Goal: Task Accomplishment & Management: Manage account settings

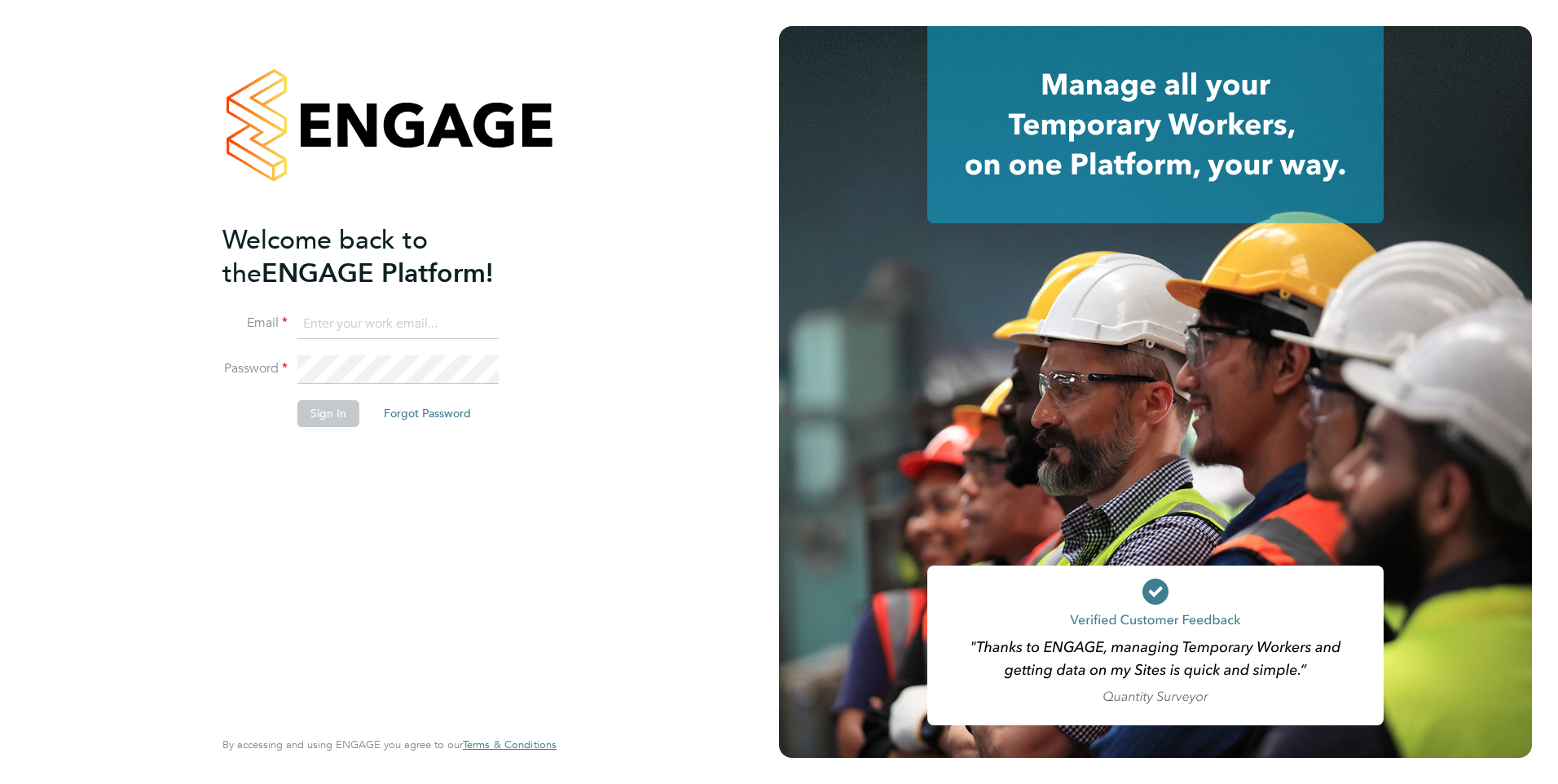
type input "[DOMAIN_NAME][EMAIL_ADDRESS][DOMAIN_NAME]"
click at [324, 414] on button "Sign In" at bounding box center [328, 412] width 62 height 26
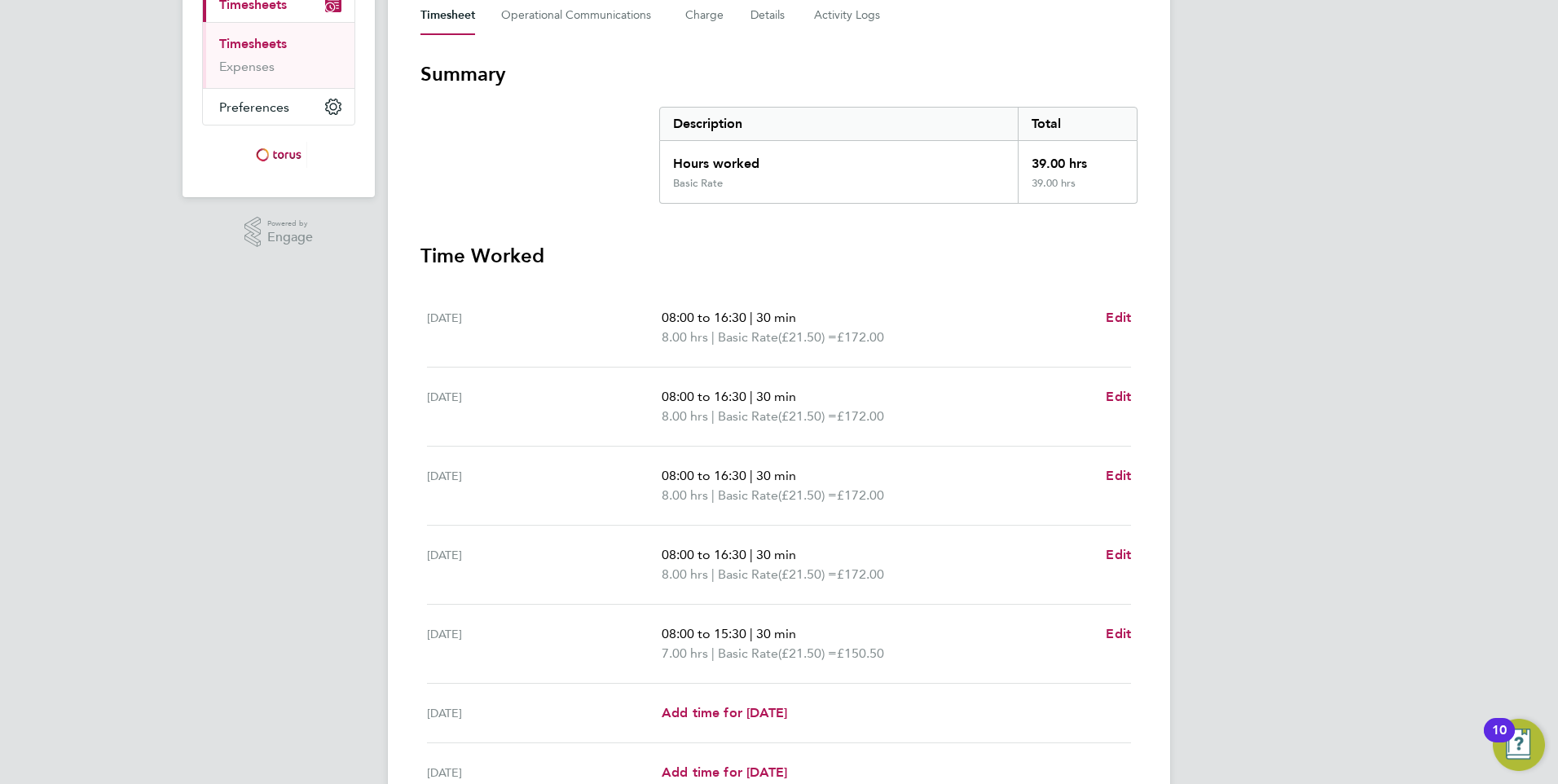
scroll to position [406, 0]
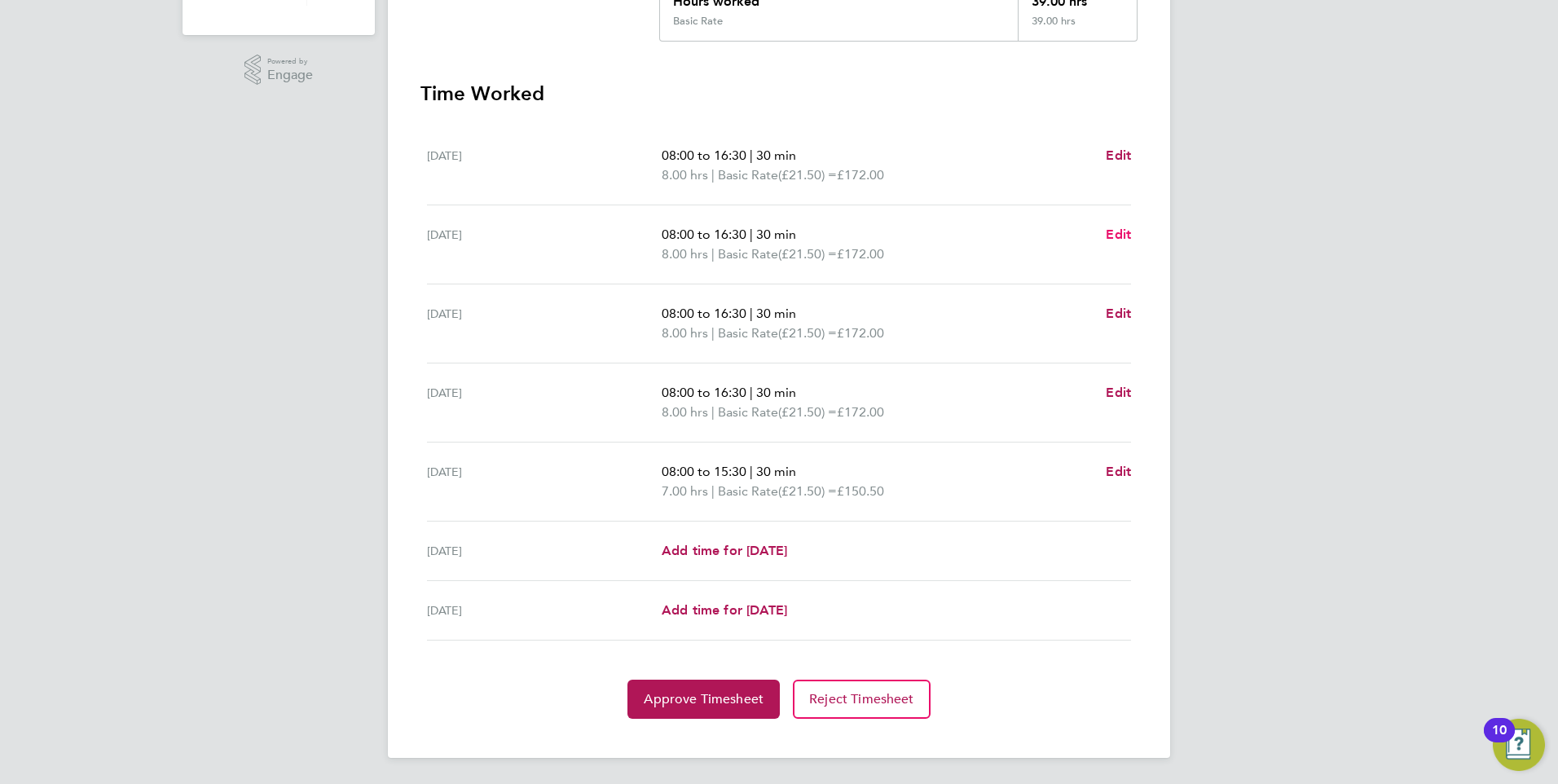
click at [1121, 234] on span "Edit" at bounding box center [1118, 234] width 26 height 15
select select "30"
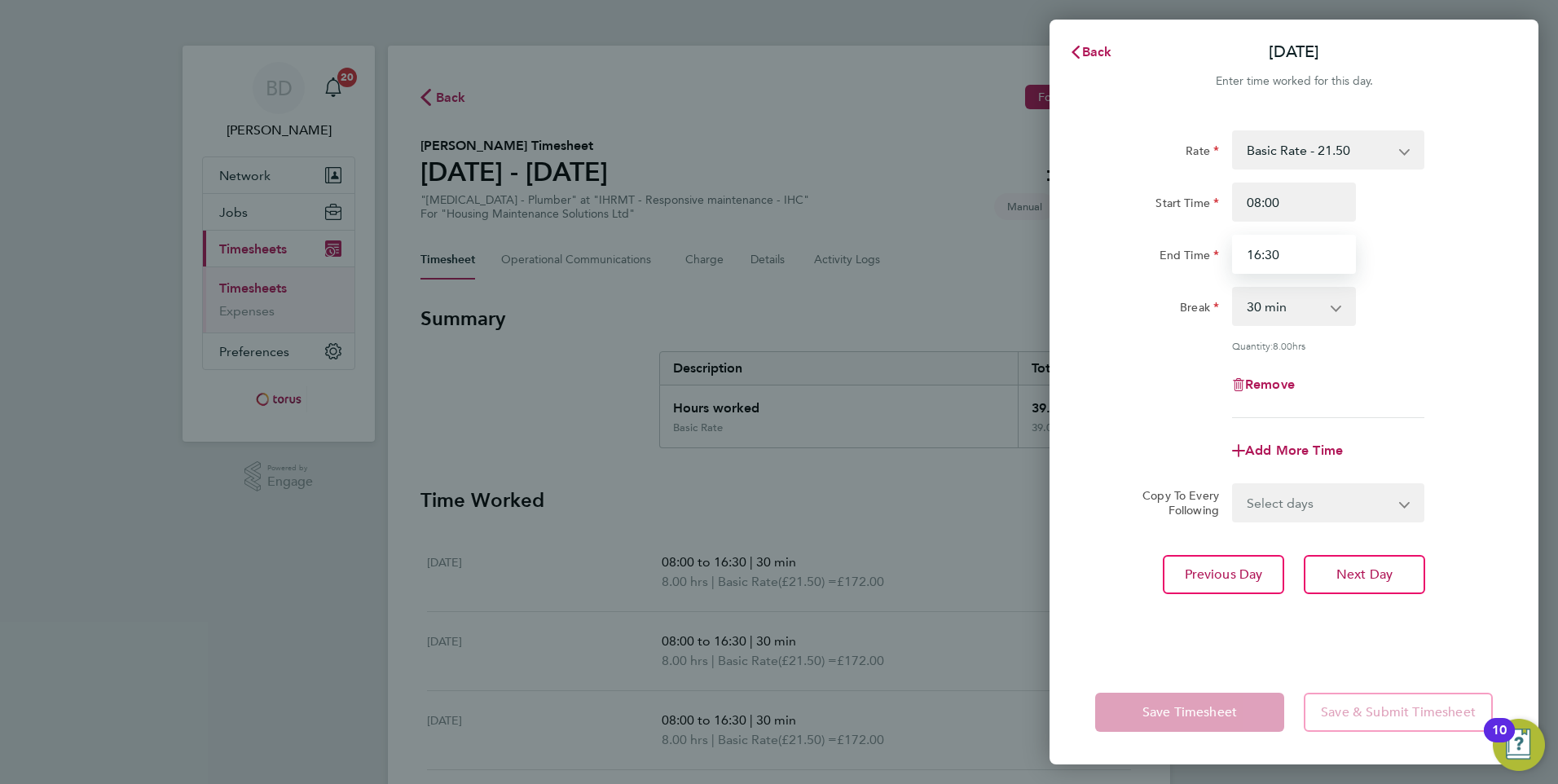
click at [1259, 257] on input "16:30" at bounding box center [1294, 254] width 124 height 39
type input "14:30"
click at [1354, 566] on span "Next Day" at bounding box center [1365, 574] width 57 height 16
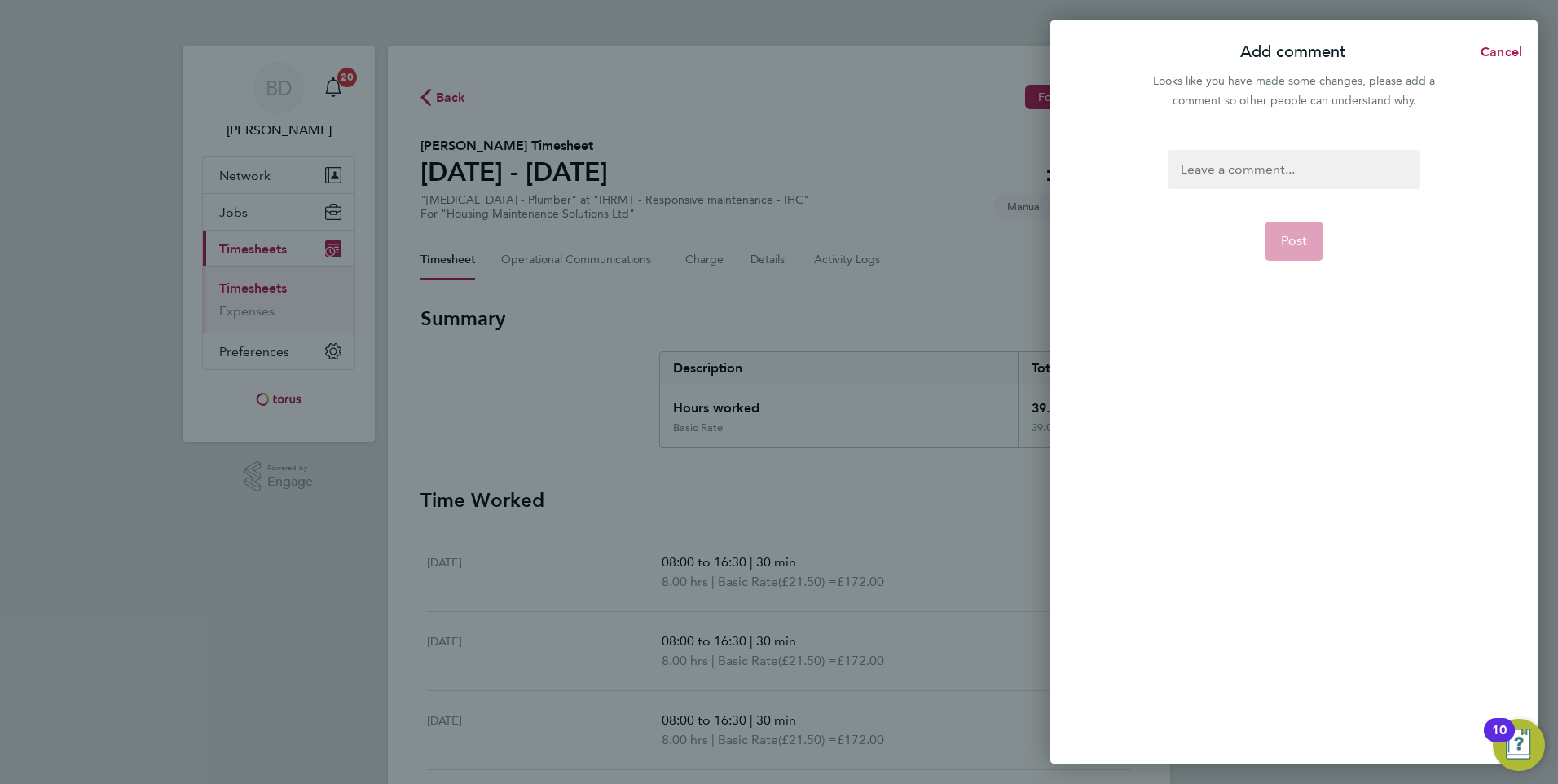
click at [1254, 169] on div at bounding box center [1293, 169] width 251 height 39
click at [1259, 157] on div at bounding box center [1293, 169] width 251 height 39
click at [1283, 170] on div at bounding box center [1293, 169] width 251 height 39
click at [1288, 239] on span "Post" at bounding box center [1294, 241] width 27 height 16
select select "30"
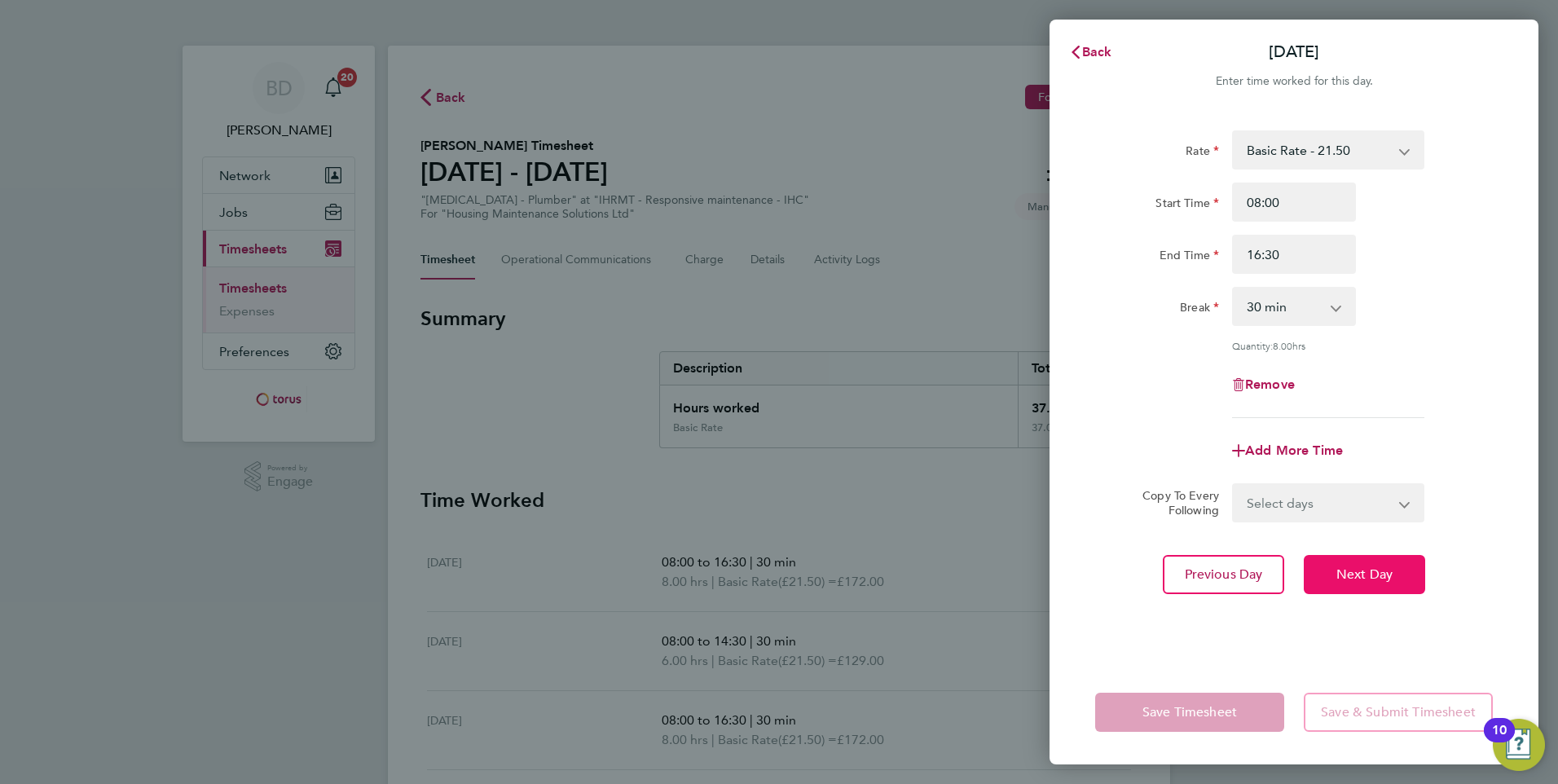
click at [1364, 571] on span "Next Day" at bounding box center [1365, 574] width 57 height 16
select select "30"
click at [1092, 56] on span "Back" at bounding box center [1098, 51] width 30 height 15
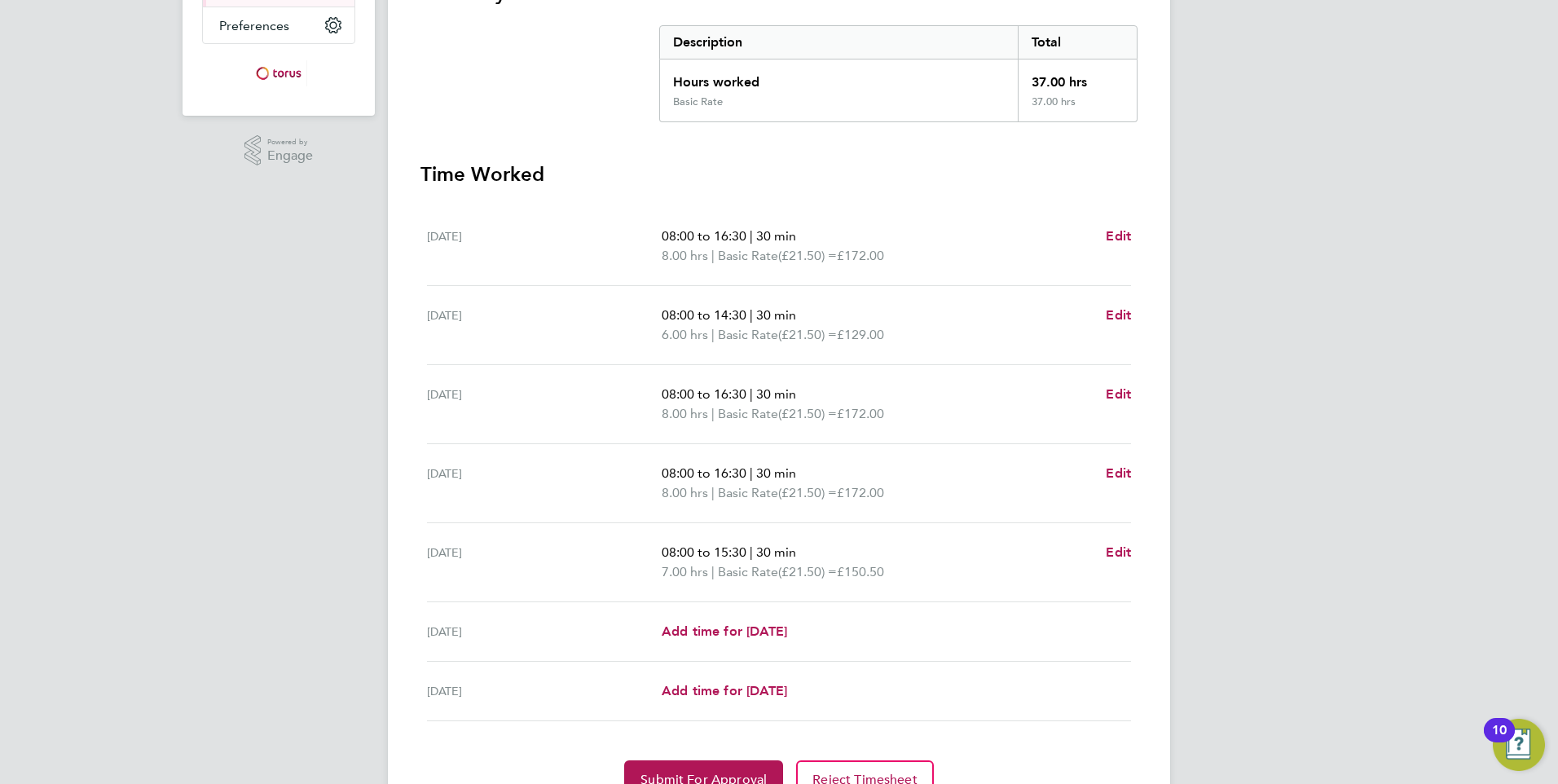
scroll to position [406, 0]
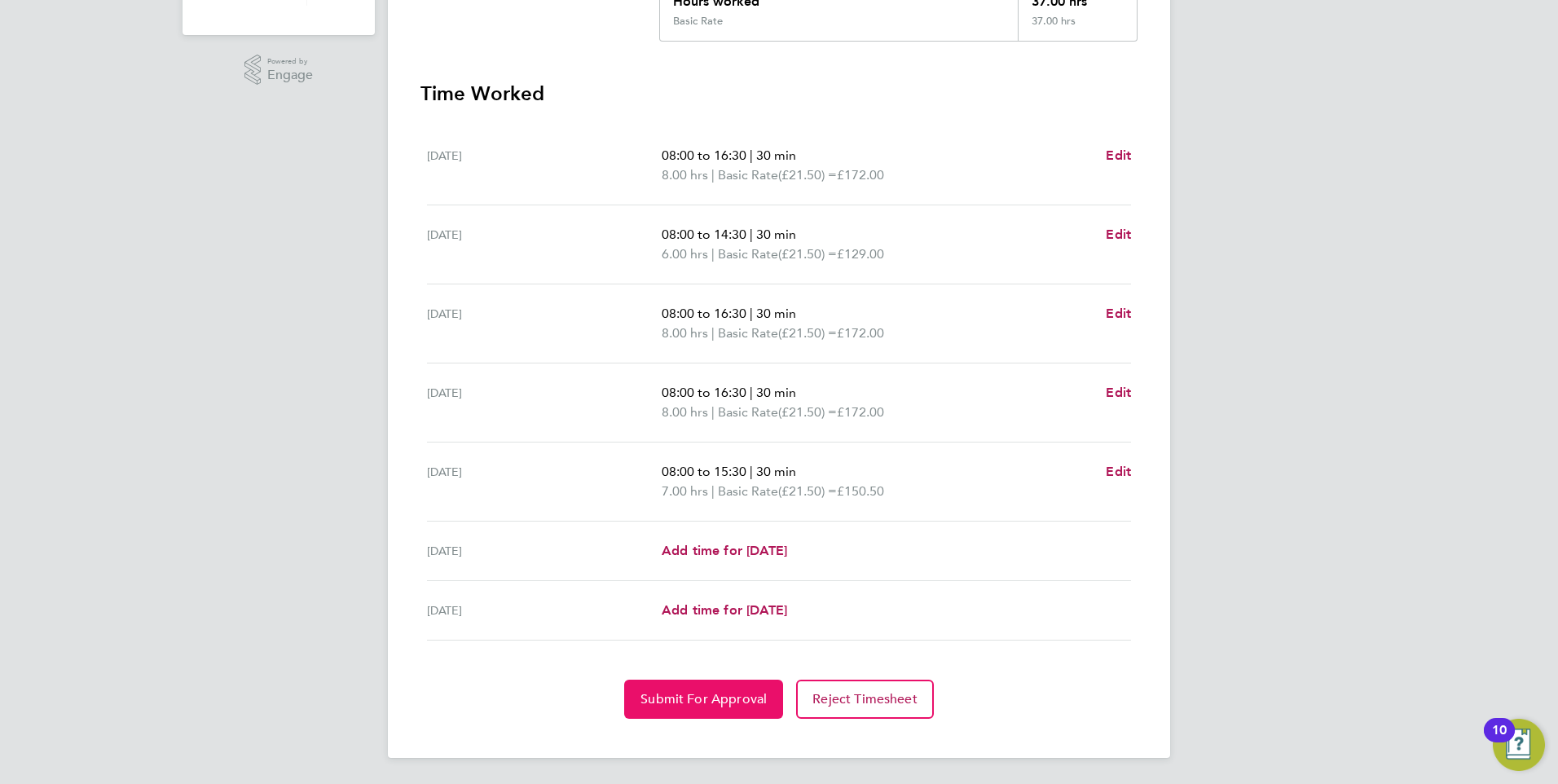
click at [723, 690] on button "Submit For Approval" at bounding box center [704, 699] width 159 height 39
drag, startPoint x: 732, startPoint y: 699, endPoint x: 720, endPoint y: 690, distance: 15.0
click at [732, 700] on span "Approve Timesheet" at bounding box center [703, 699] width 120 height 16
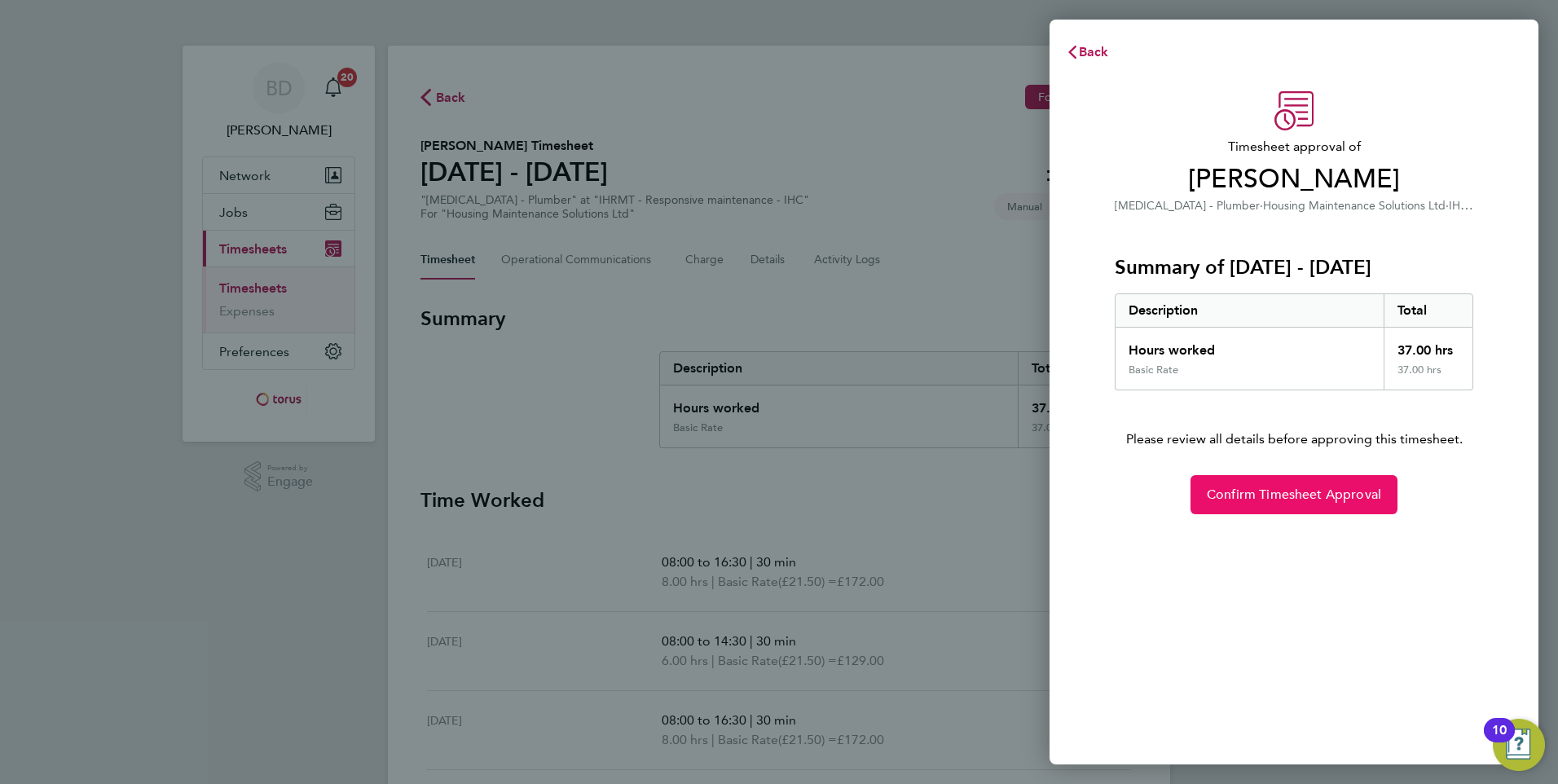
click at [1273, 503] on button "Confirm Timesheet Approval" at bounding box center [1294, 495] width 207 height 39
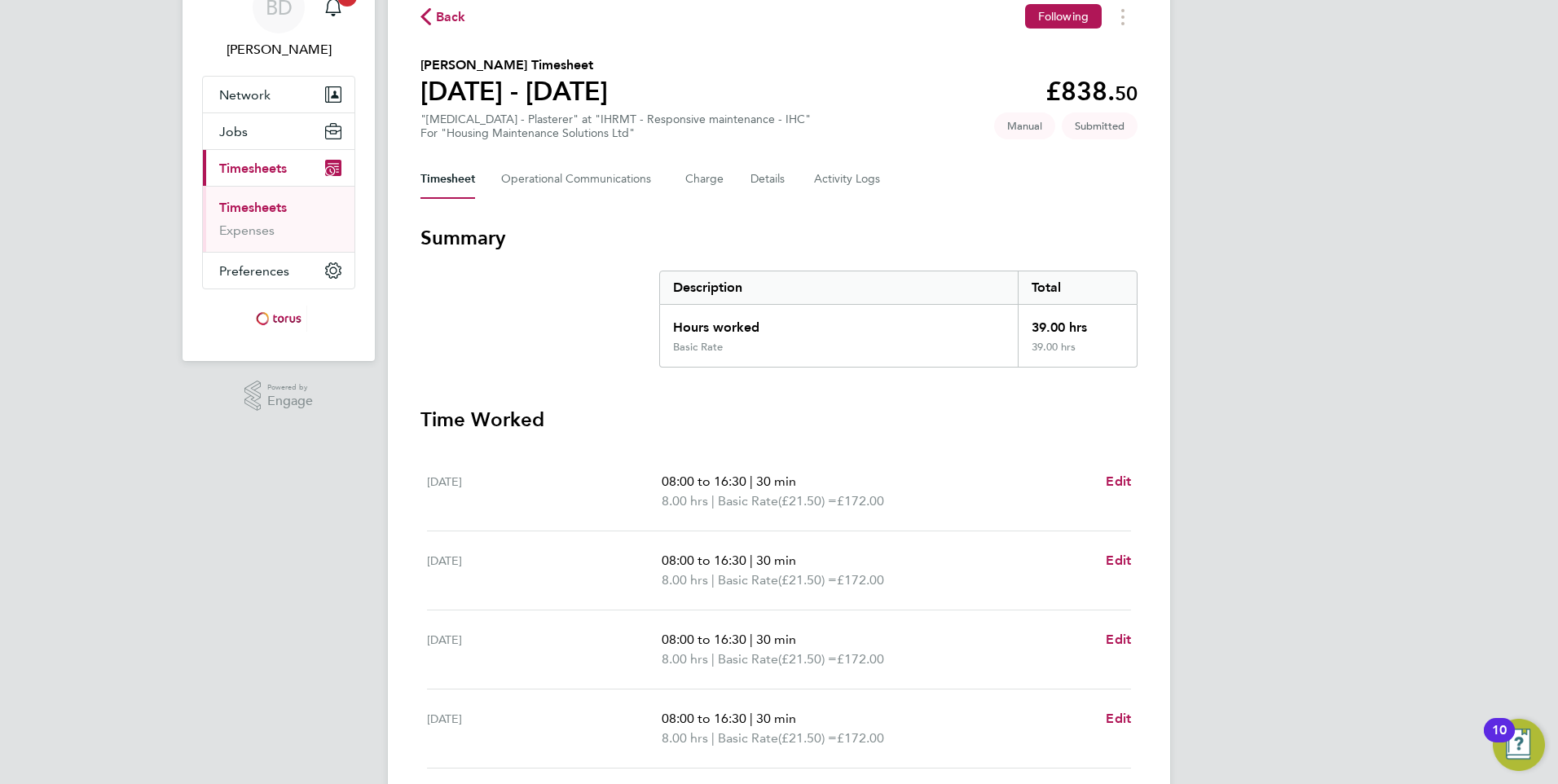
scroll to position [406, 0]
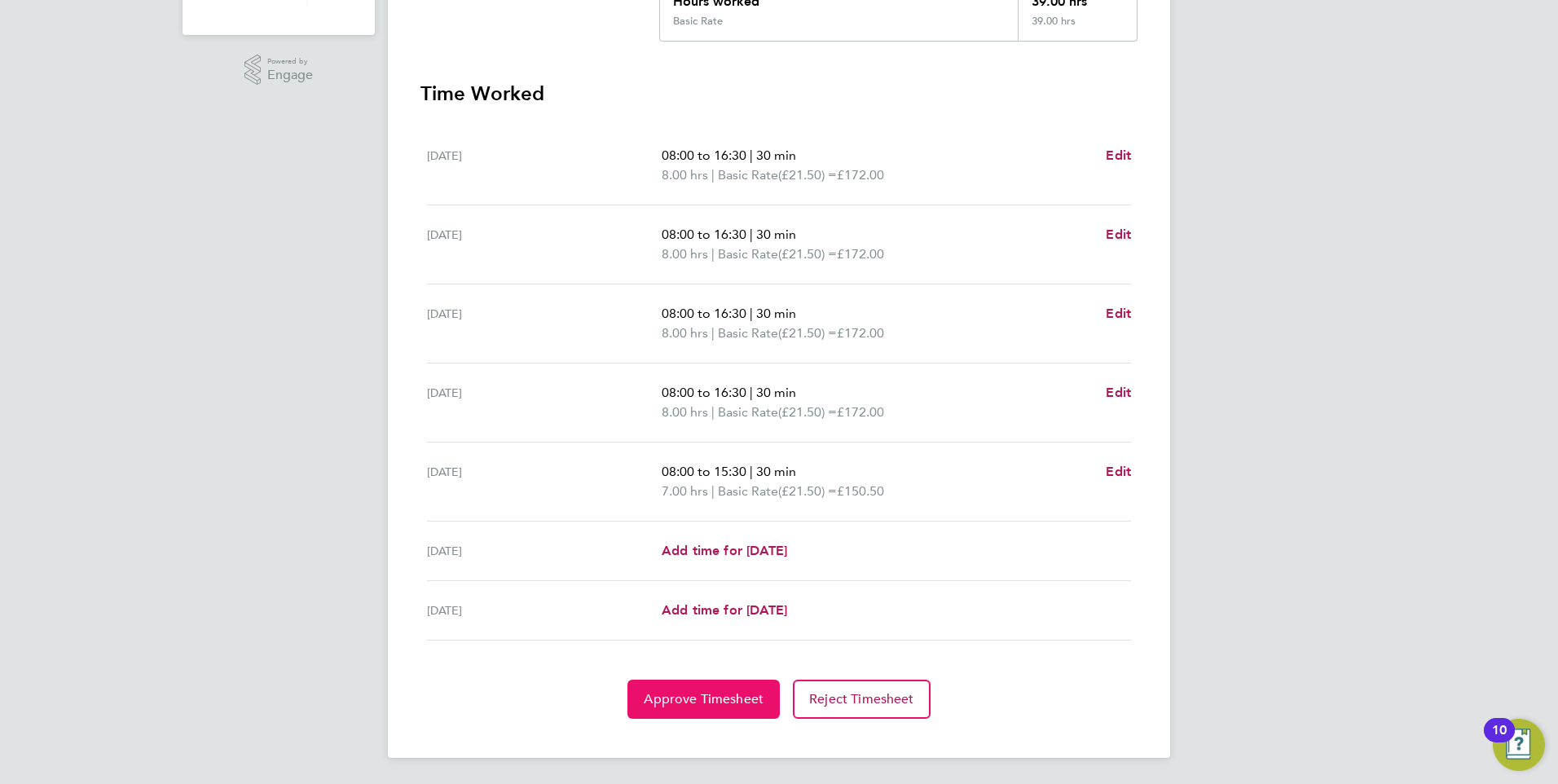
click at [692, 688] on button "Approve Timesheet" at bounding box center [704, 699] width 152 height 39
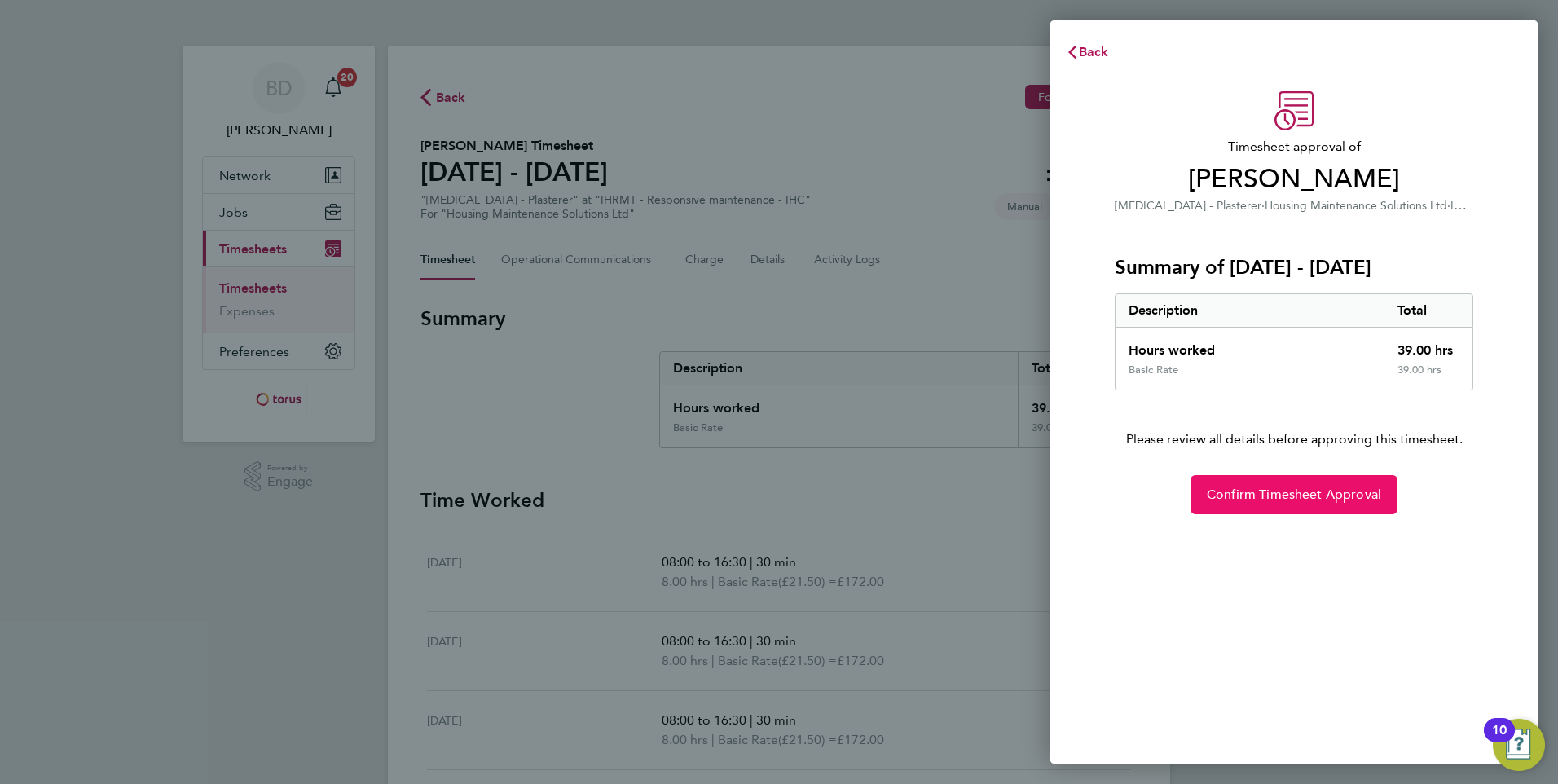
click at [1275, 495] on span "Confirm Timesheet Approval" at bounding box center [1293, 495] width 174 height 16
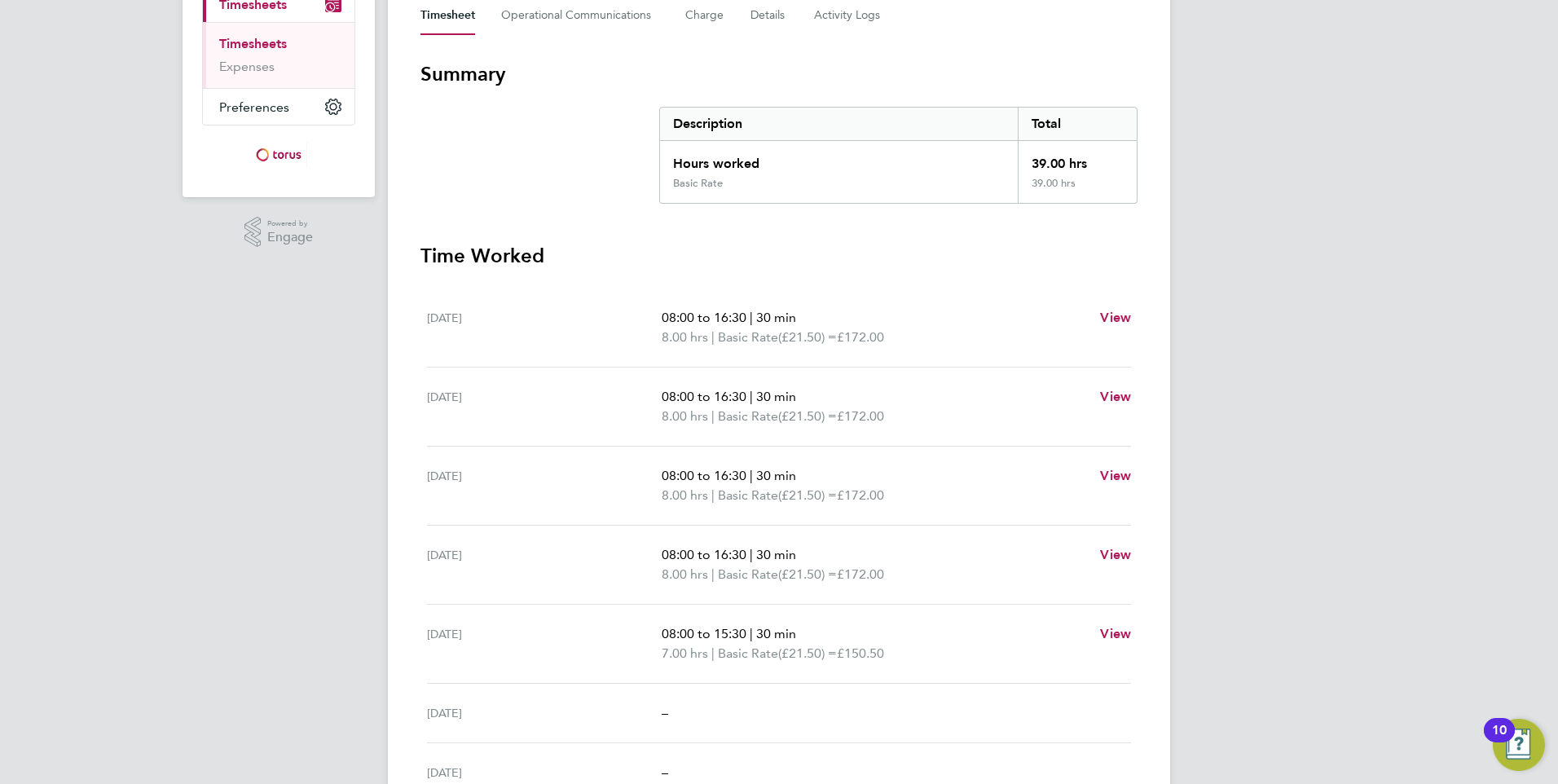
scroll to position [328, 0]
